Goal: Find specific page/section: Find specific page/section

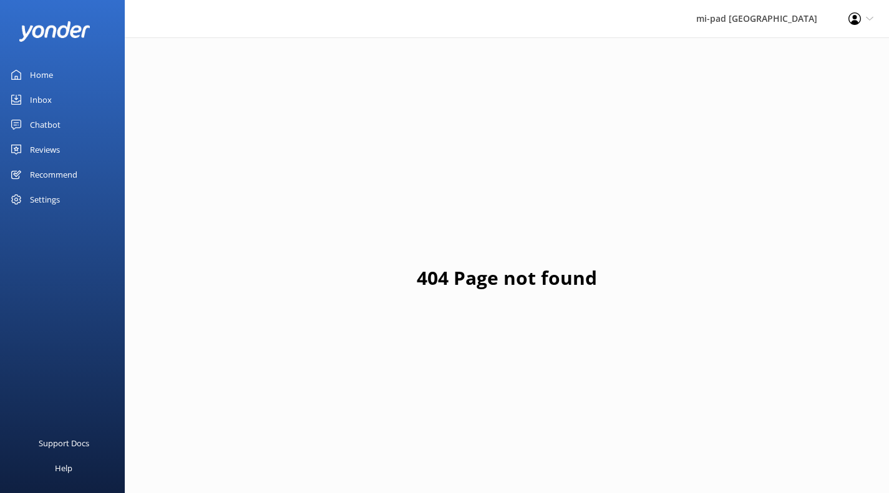
click at [40, 150] on div "Reviews" at bounding box center [45, 149] width 30 height 25
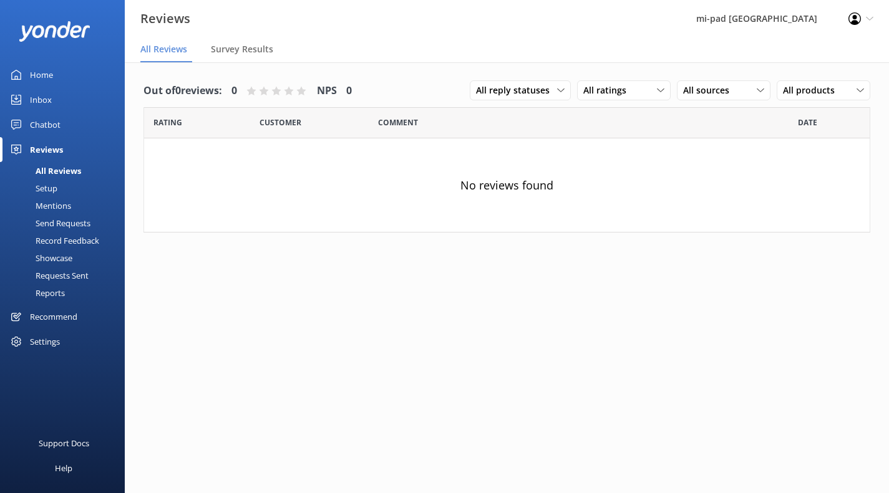
click at [42, 128] on div "Chatbot" at bounding box center [45, 124] width 31 height 25
